Goal: Task Accomplishment & Management: Complete application form

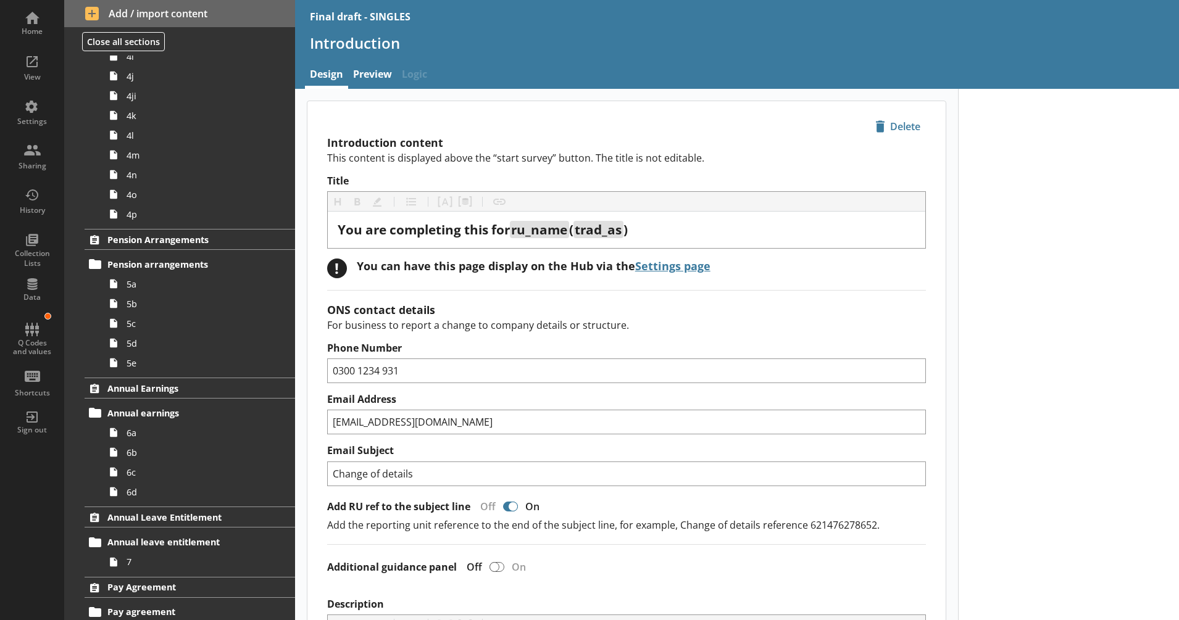
scroll to position [451, 0]
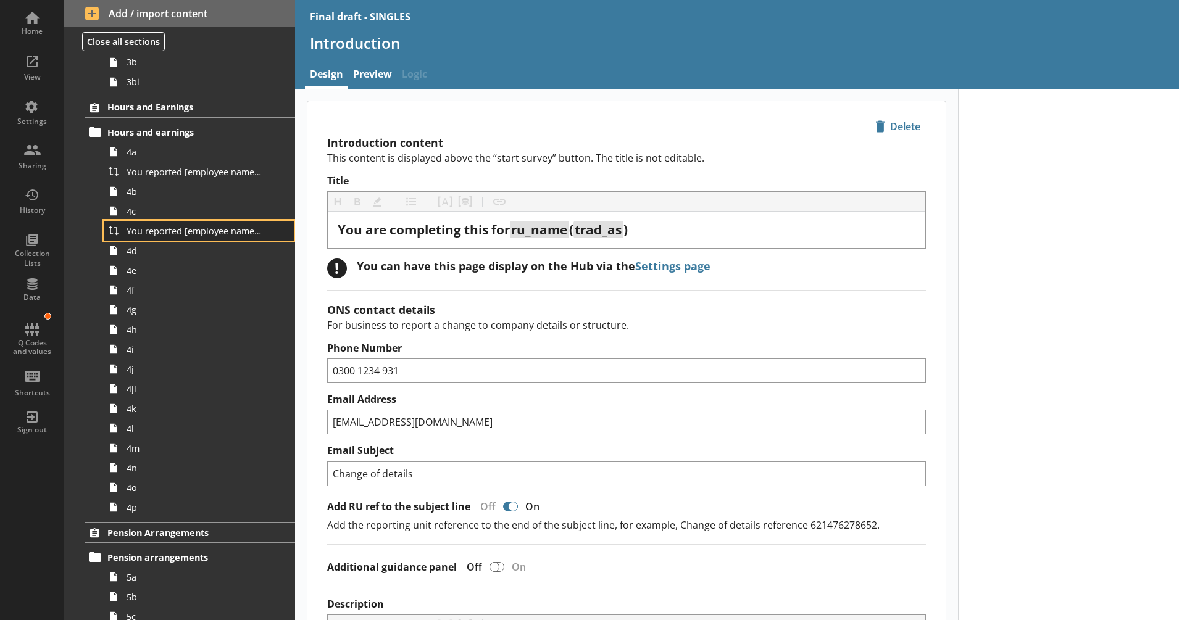
click at [172, 235] on span "You reported [employee name]'s basic pay earned for work carried out in the pay…" at bounding box center [195, 231] width 136 height 12
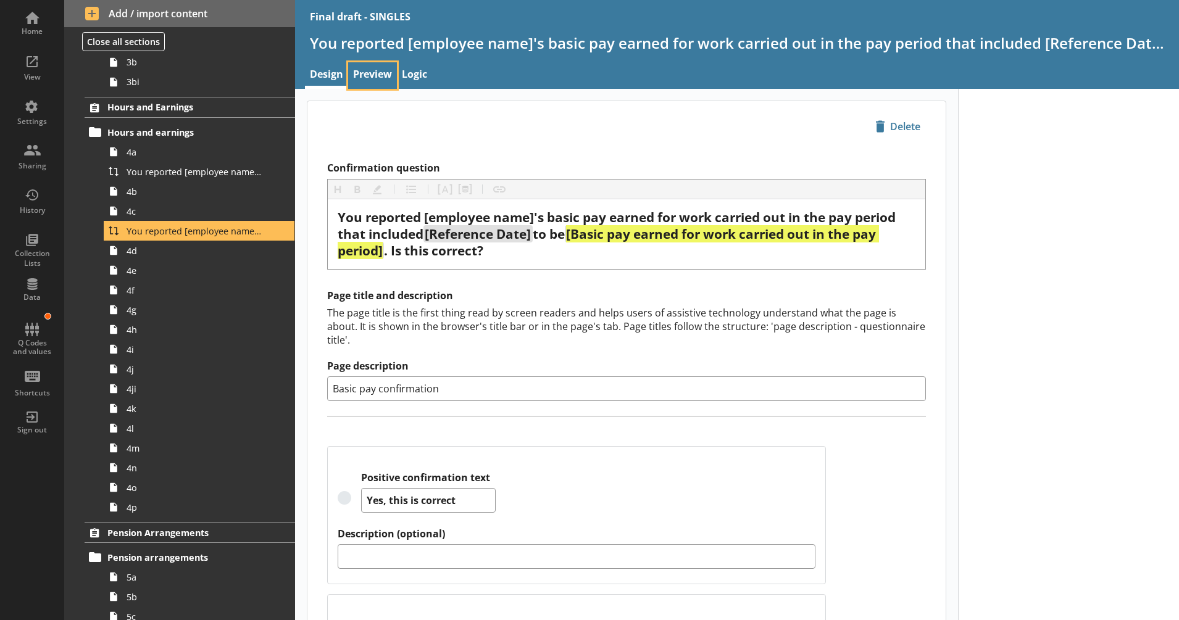
click at [381, 78] on link "Preview" at bounding box center [372, 75] width 49 height 27
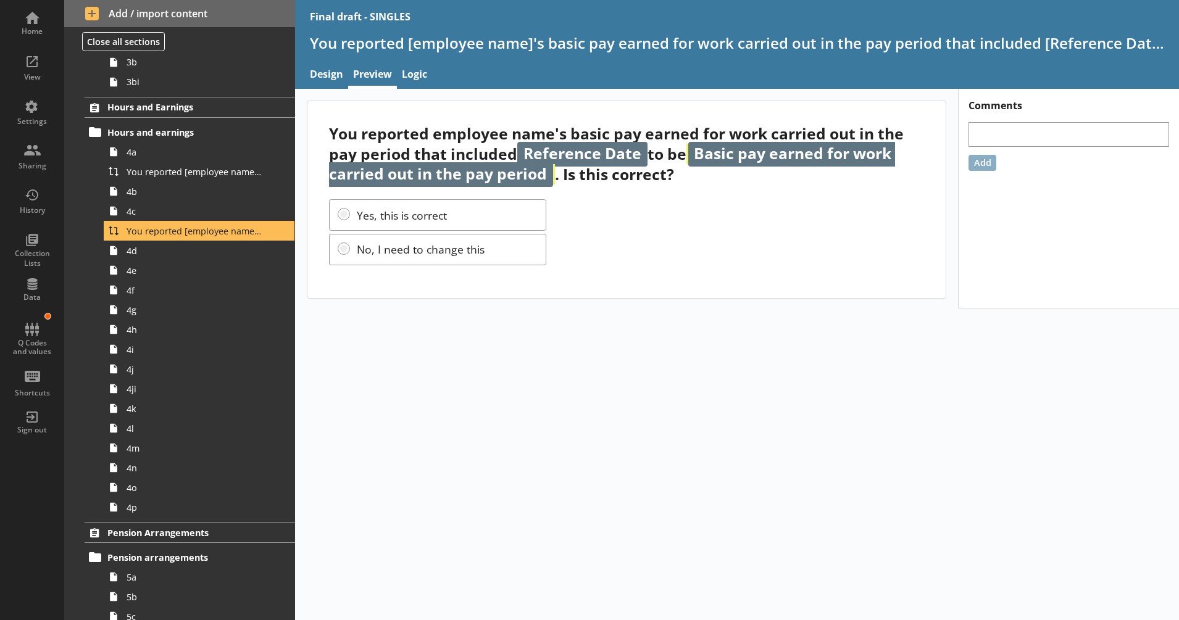
click at [640, 336] on div "You reported employee name's basic pay earned for work carried out in the pay p…" at bounding box center [737, 354] width 884 height 531
click at [1051, 377] on div "You reported employee name's basic pay earned for work carried out in the pay p…" at bounding box center [737, 354] width 884 height 531
click at [328, 72] on link "Design" at bounding box center [326, 75] width 43 height 27
type textarea "x"
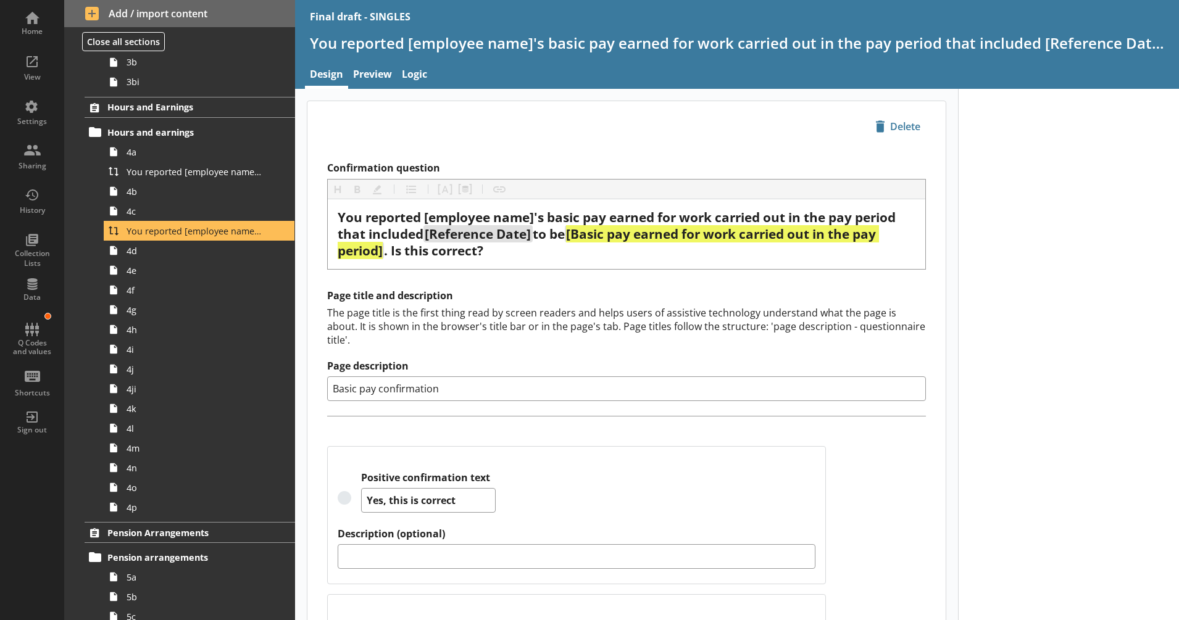
scroll to position [152, 0]
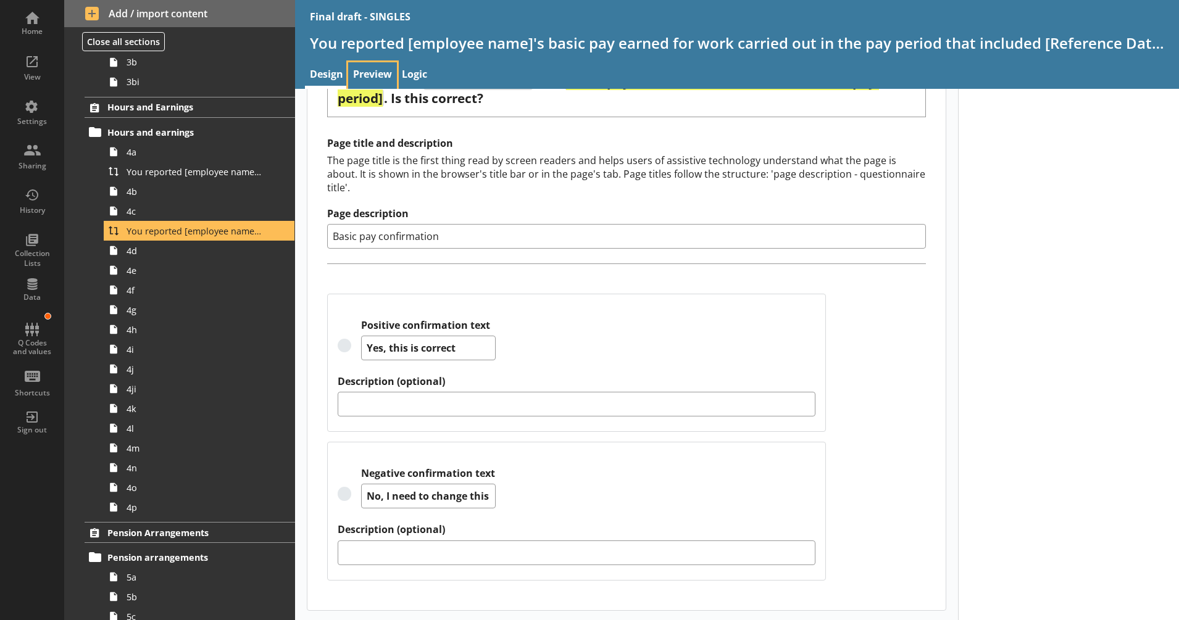
click at [384, 70] on link "Preview" at bounding box center [372, 75] width 49 height 27
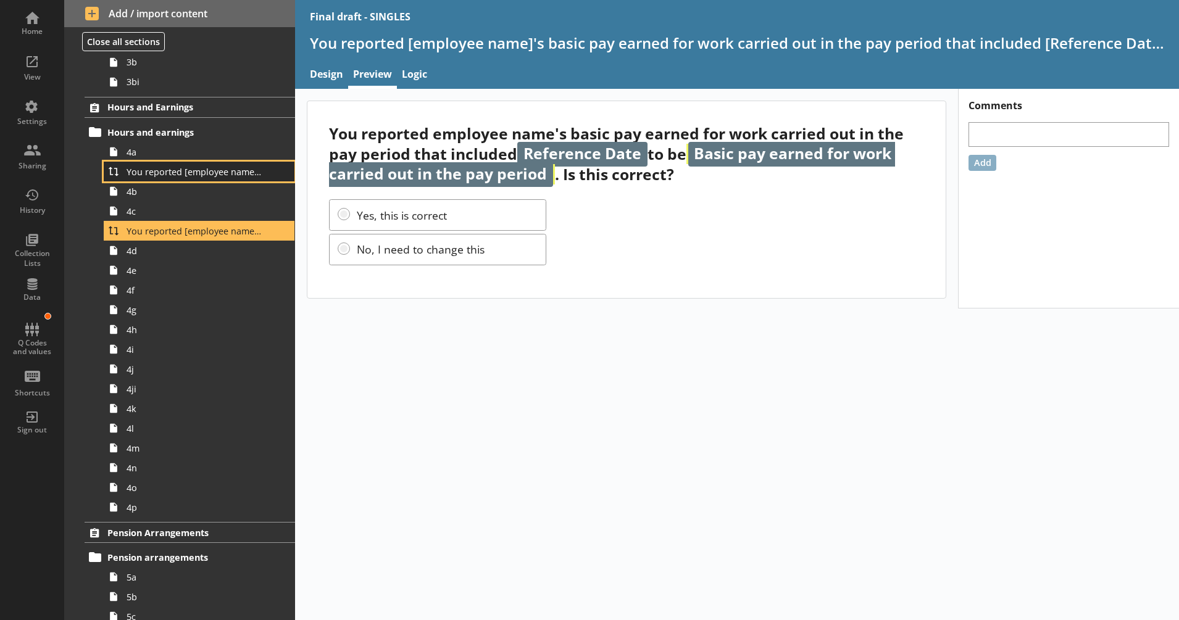
click at [159, 176] on span "You reported [employee name]'s pay period that included [Reference Date] to be …" at bounding box center [195, 172] width 136 height 12
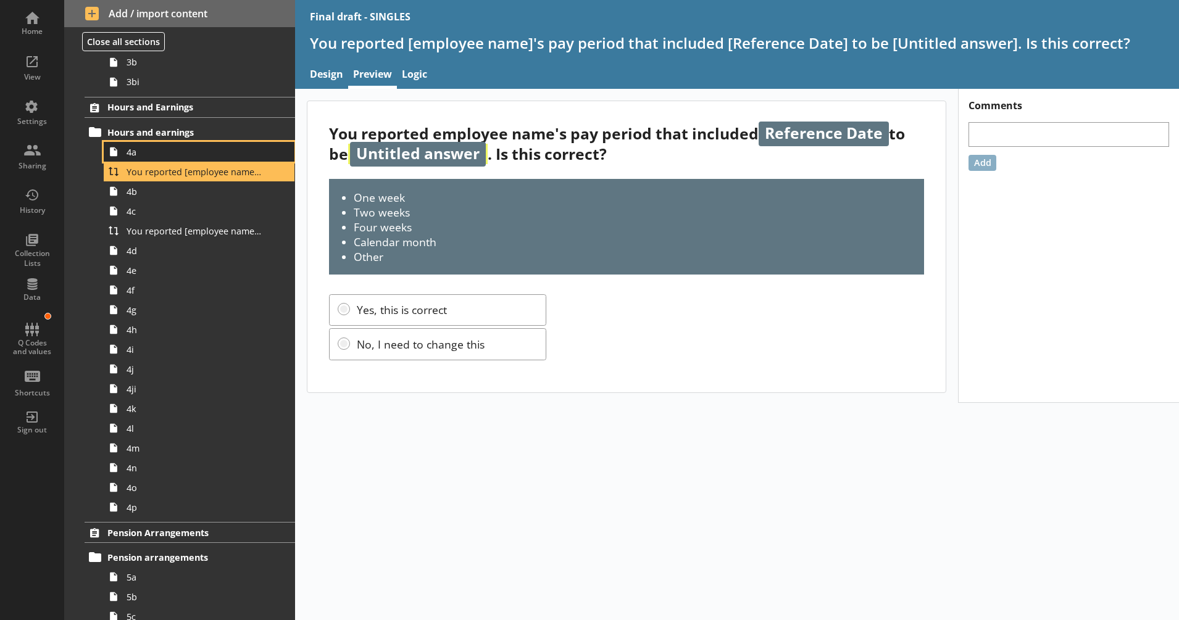
click at [157, 156] on span "4a" at bounding box center [195, 152] width 136 height 12
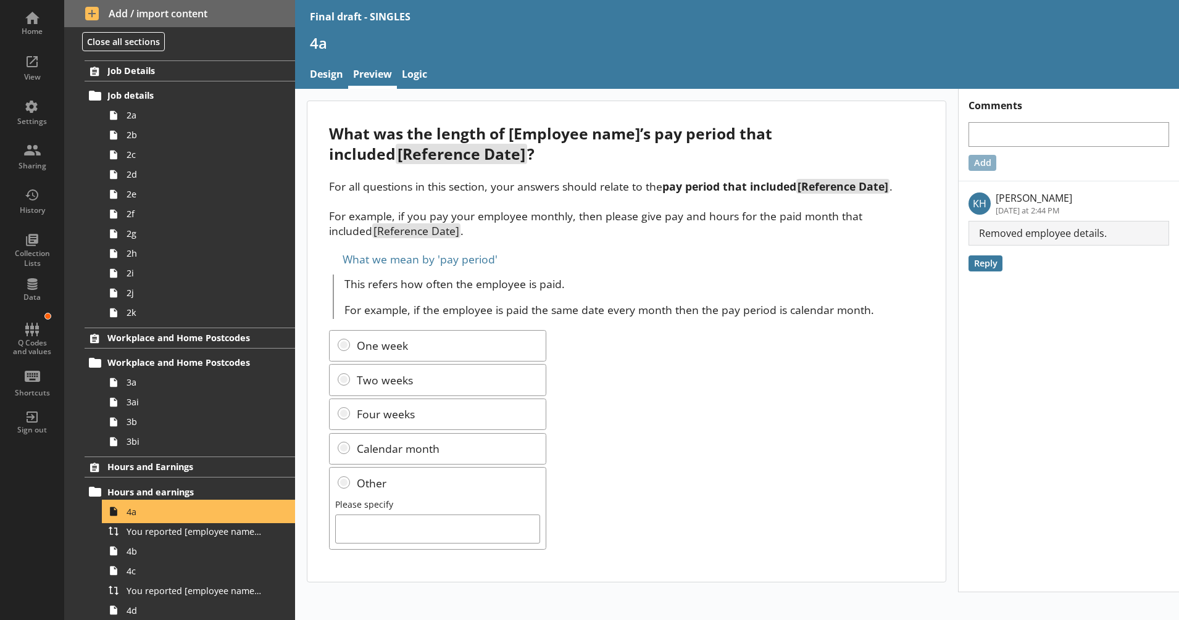
scroll to position [32, 0]
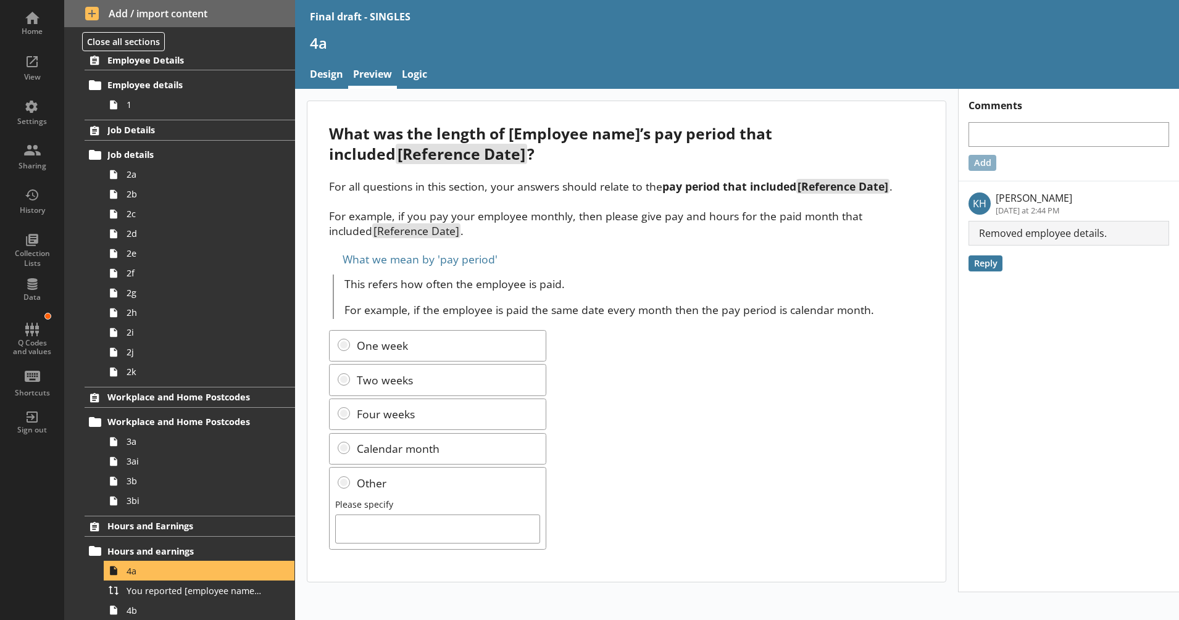
click at [649, 460] on div "One week Two weeks Four weeks Calendar month Other Please specify" at bounding box center [626, 440] width 595 height 220
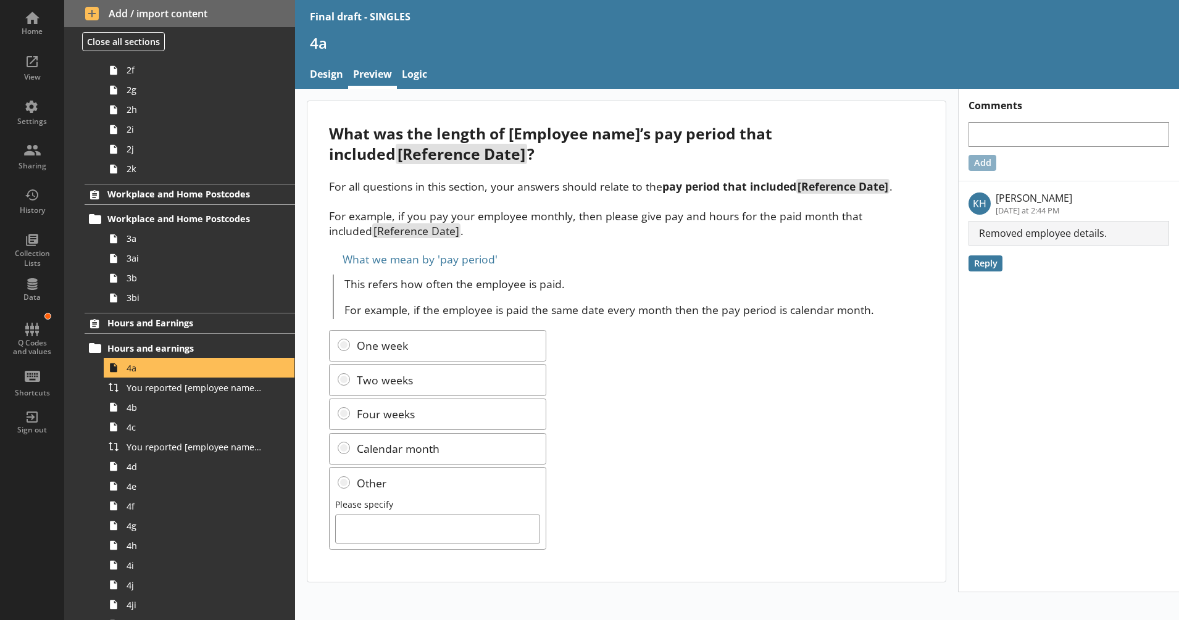
scroll to position [237, 0]
click at [173, 411] on span "4b" at bounding box center [195, 406] width 136 height 12
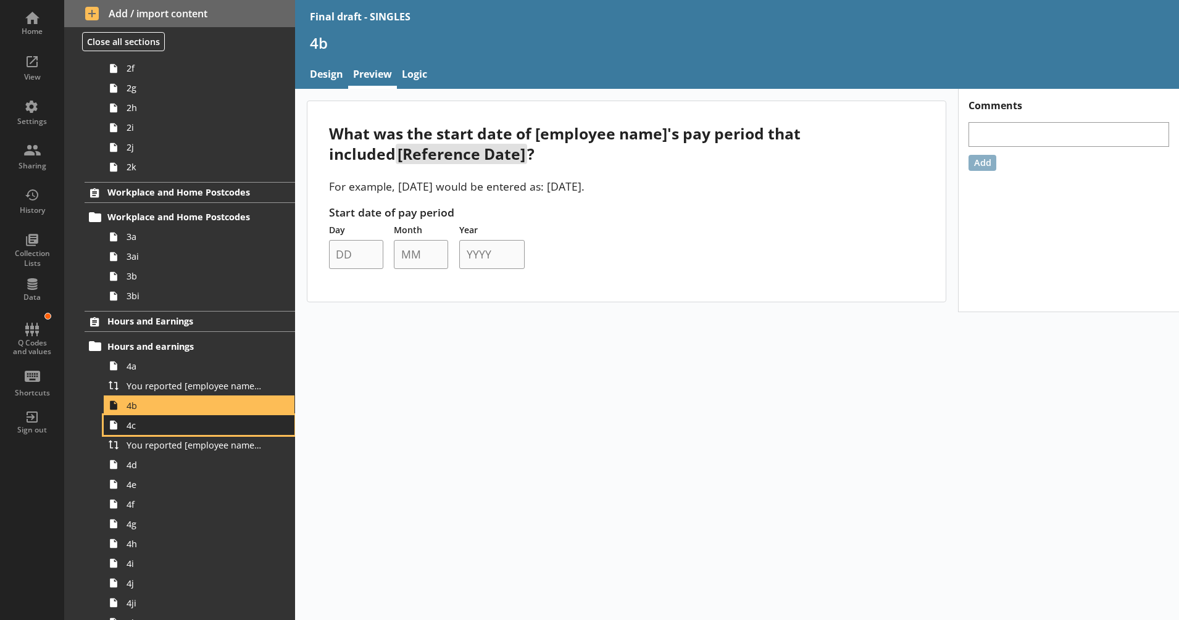
click at [167, 427] on span "4c" at bounding box center [195, 426] width 136 height 12
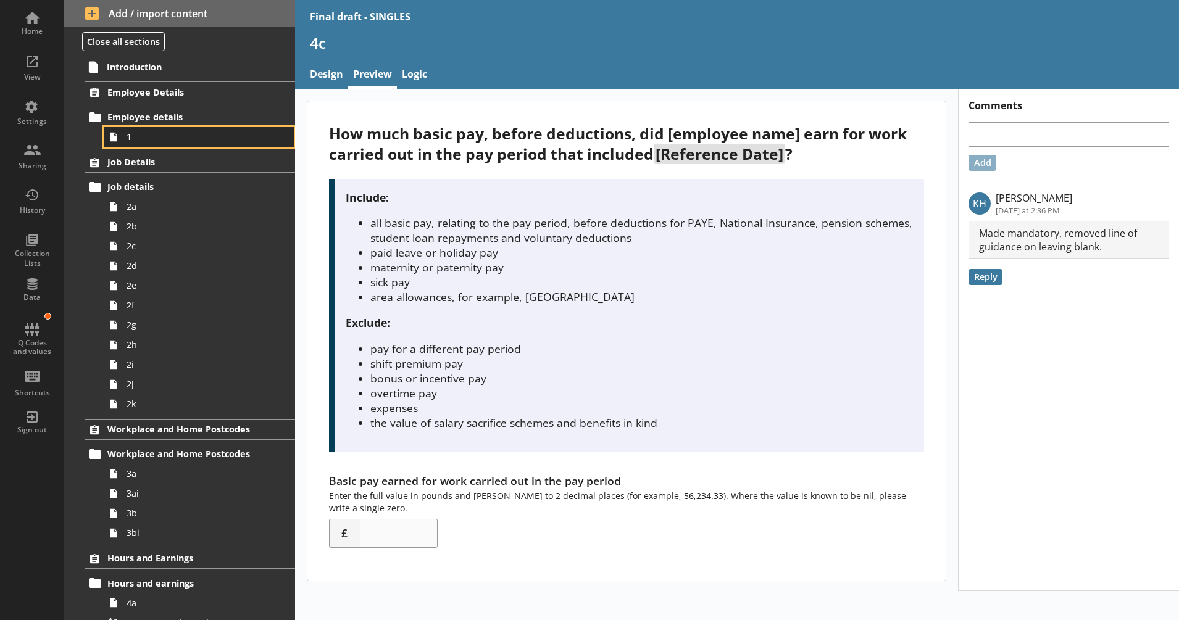
click at [175, 139] on span "1" at bounding box center [195, 137] width 136 height 12
